Goal: Task Accomplishment & Management: Use online tool/utility

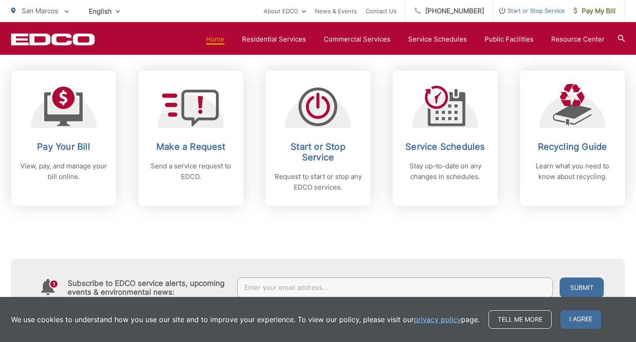
scroll to position [363, 0]
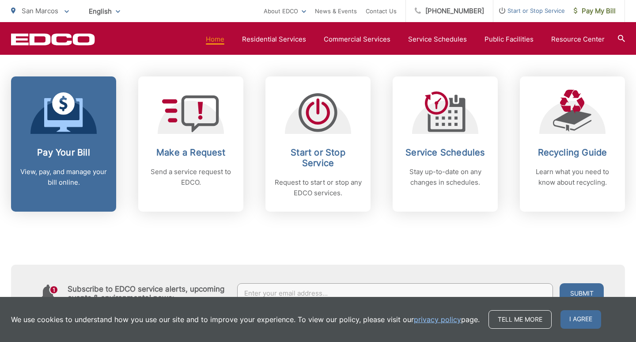
click at [64, 106] on icon at bounding box center [63, 103] width 23 height 23
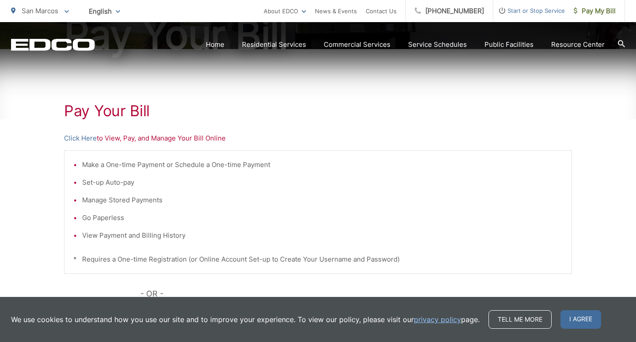
scroll to position [129, 0]
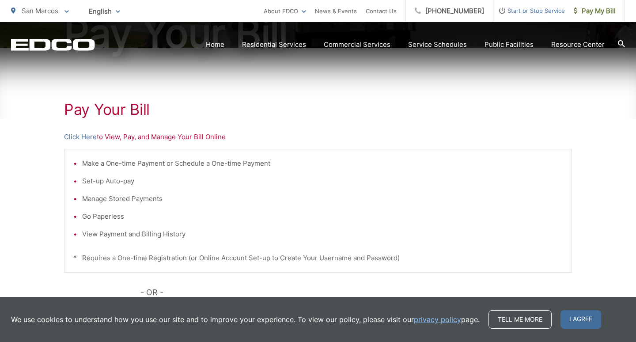
click at [133, 138] on p "Click Here to View, Pay, and Manage Your Bill Online" at bounding box center [318, 137] width 508 height 11
click at [119, 136] on p "Click Here to View, Pay, and Manage Your Bill Online" at bounding box center [318, 137] width 508 height 11
click at [78, 134] on link "Click Here" at bounding box center [80, 137] width 33 height 11
